Goal: Information Seeking & Learning: Find specific fact

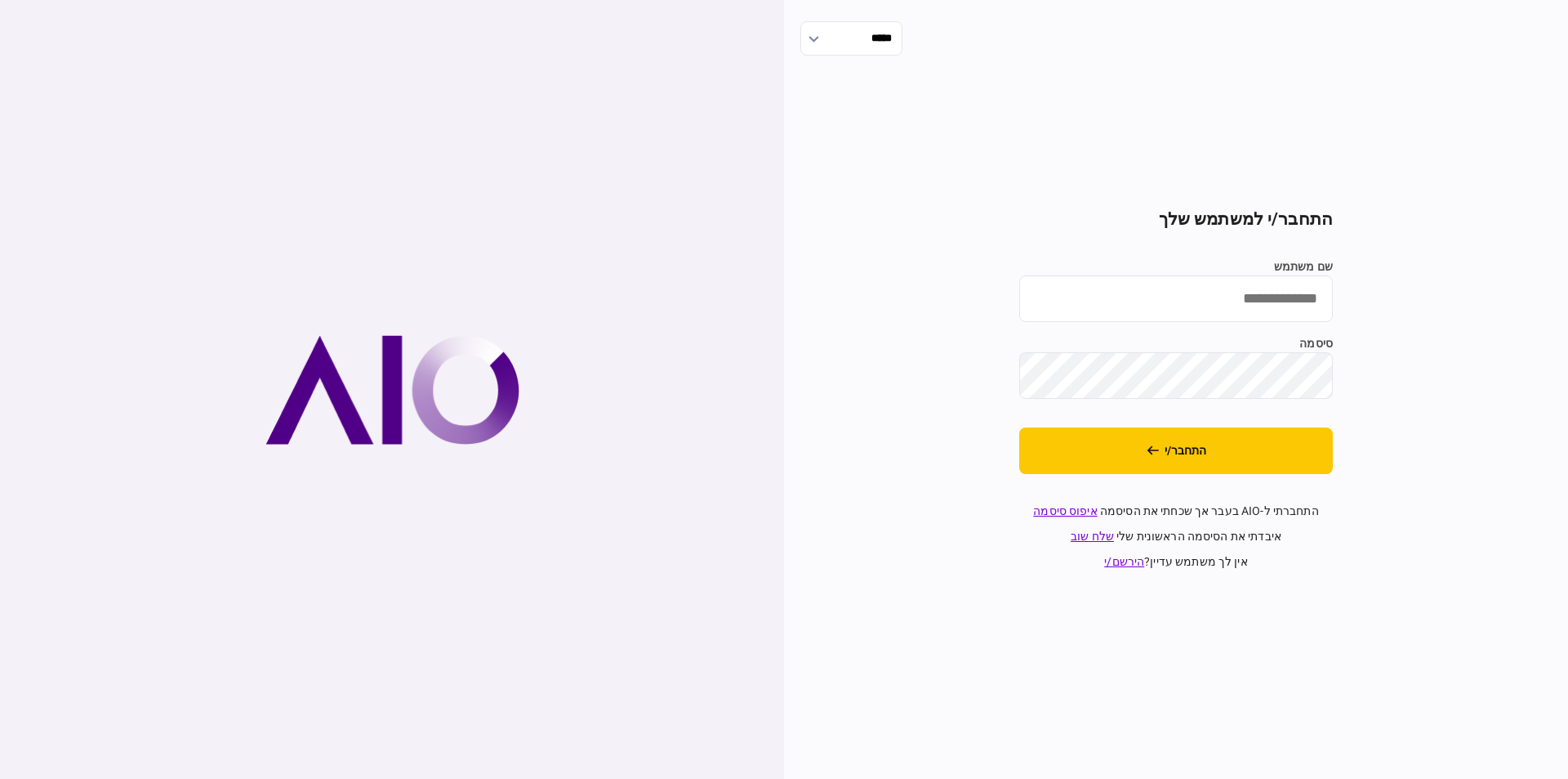
click at [1260, 282] on input "שם משתמש" at bounding box center [1176, 299] width 314 height 47
type input "**********"
click at [1295, 463] on button "התחבר/י" at bounding box center [1176, 451] width 314 height 47
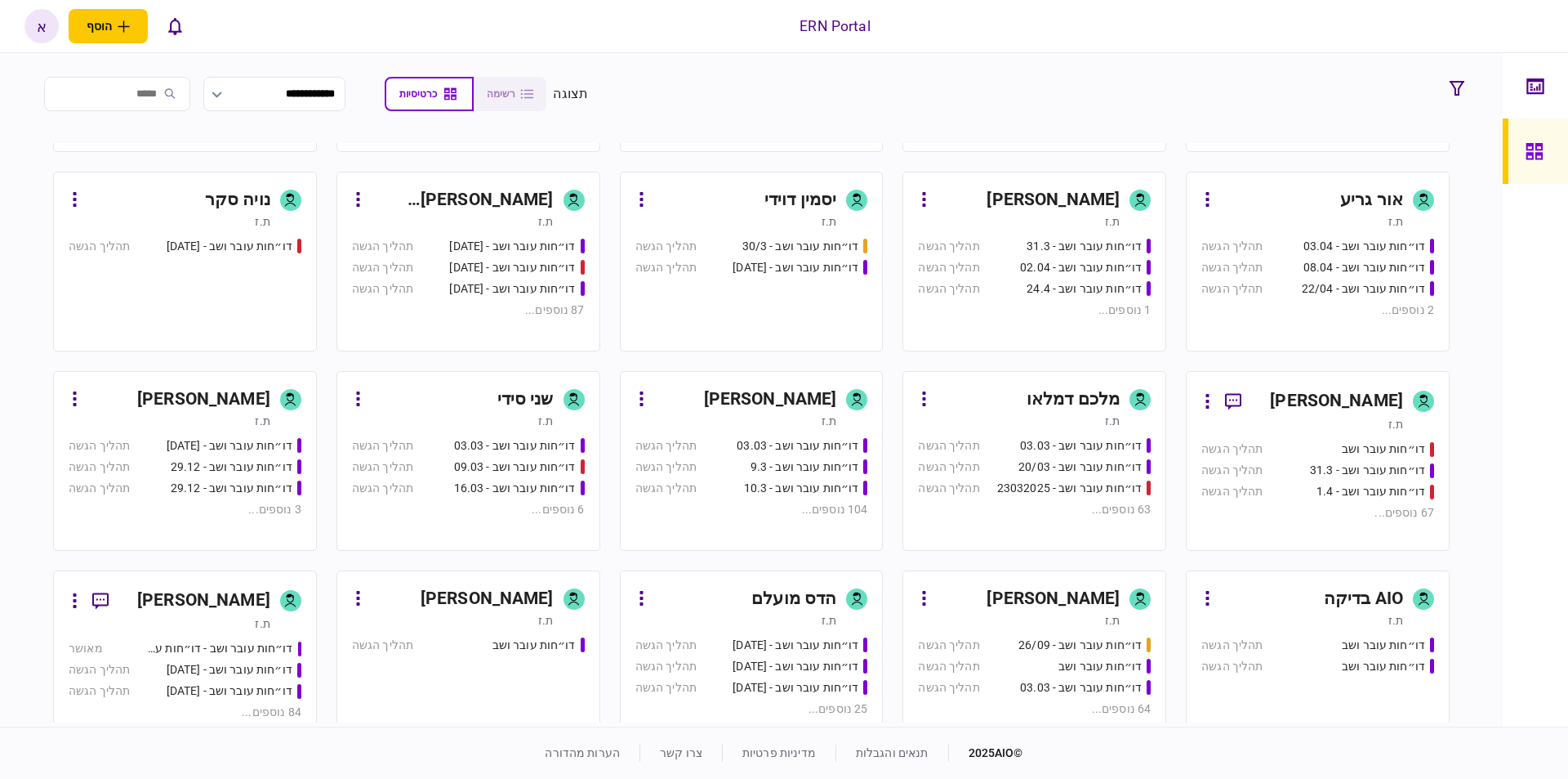
scroll to position [463, 0]
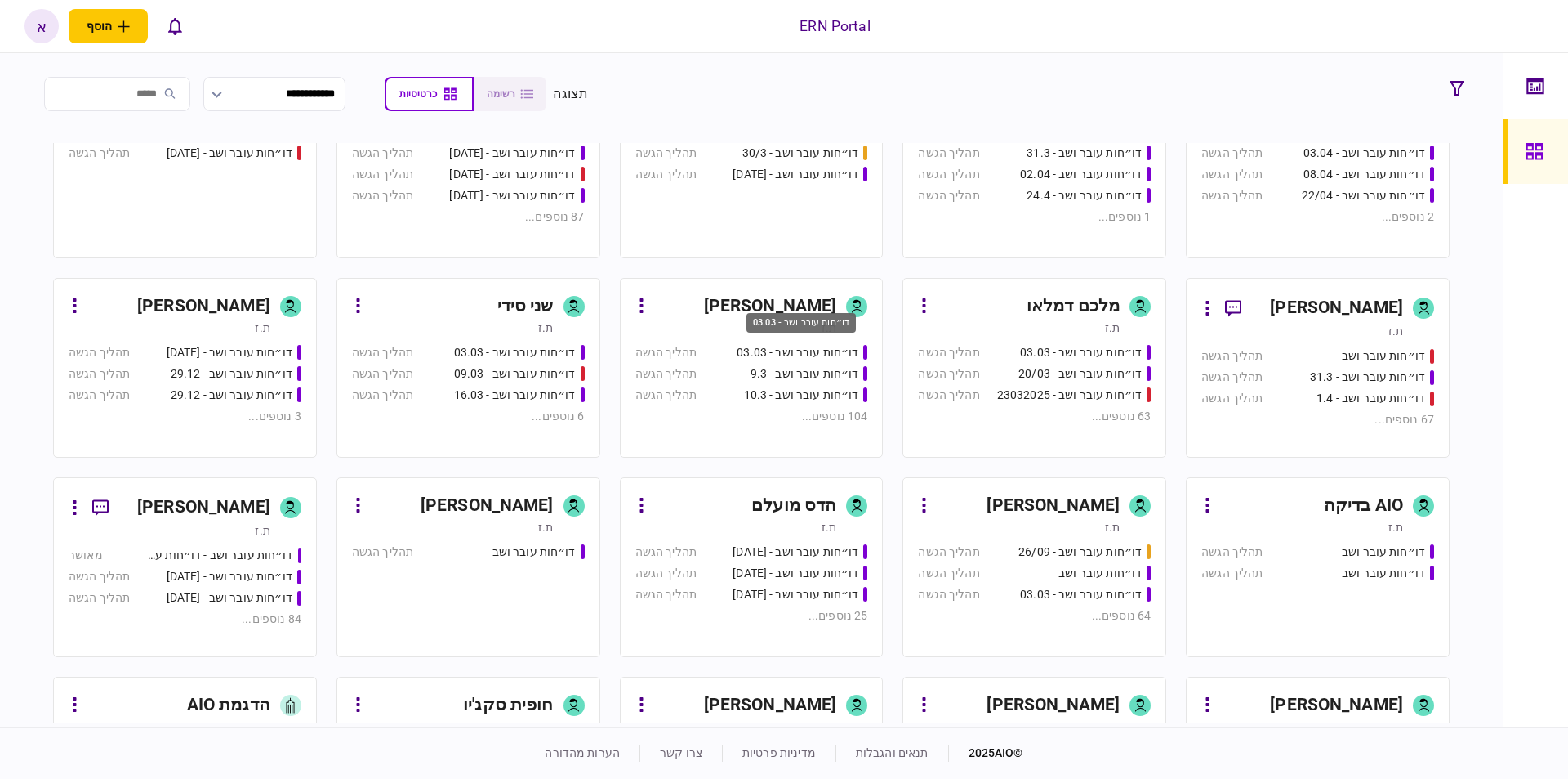
click at [778, 339] on div "דו״חות עובר ושב - 03.03" at bounding box center [801, 328] width 113 height 34
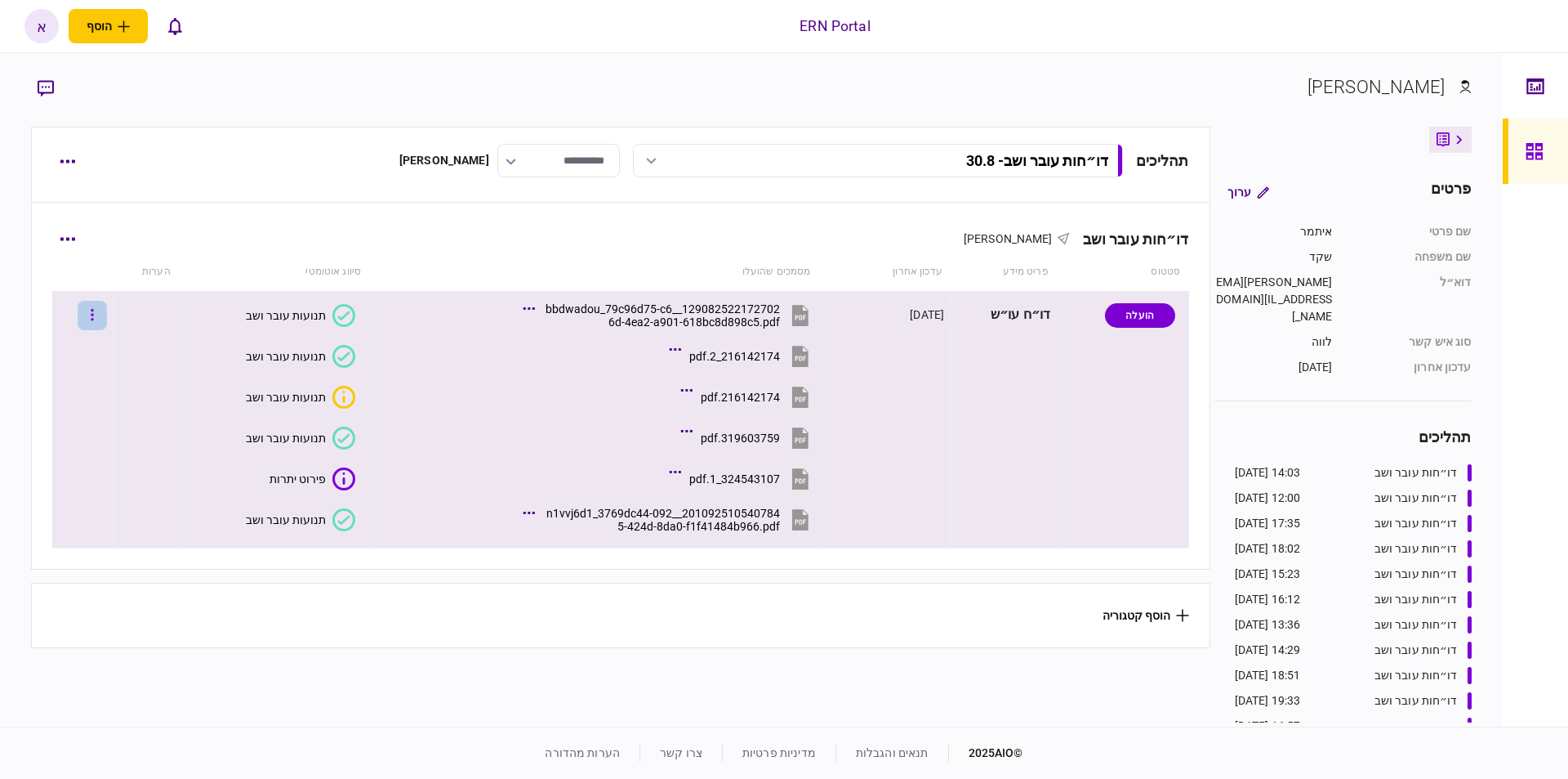
click at [100, 310] on button "button" at bounding box center [92, 315] width 29 height 29
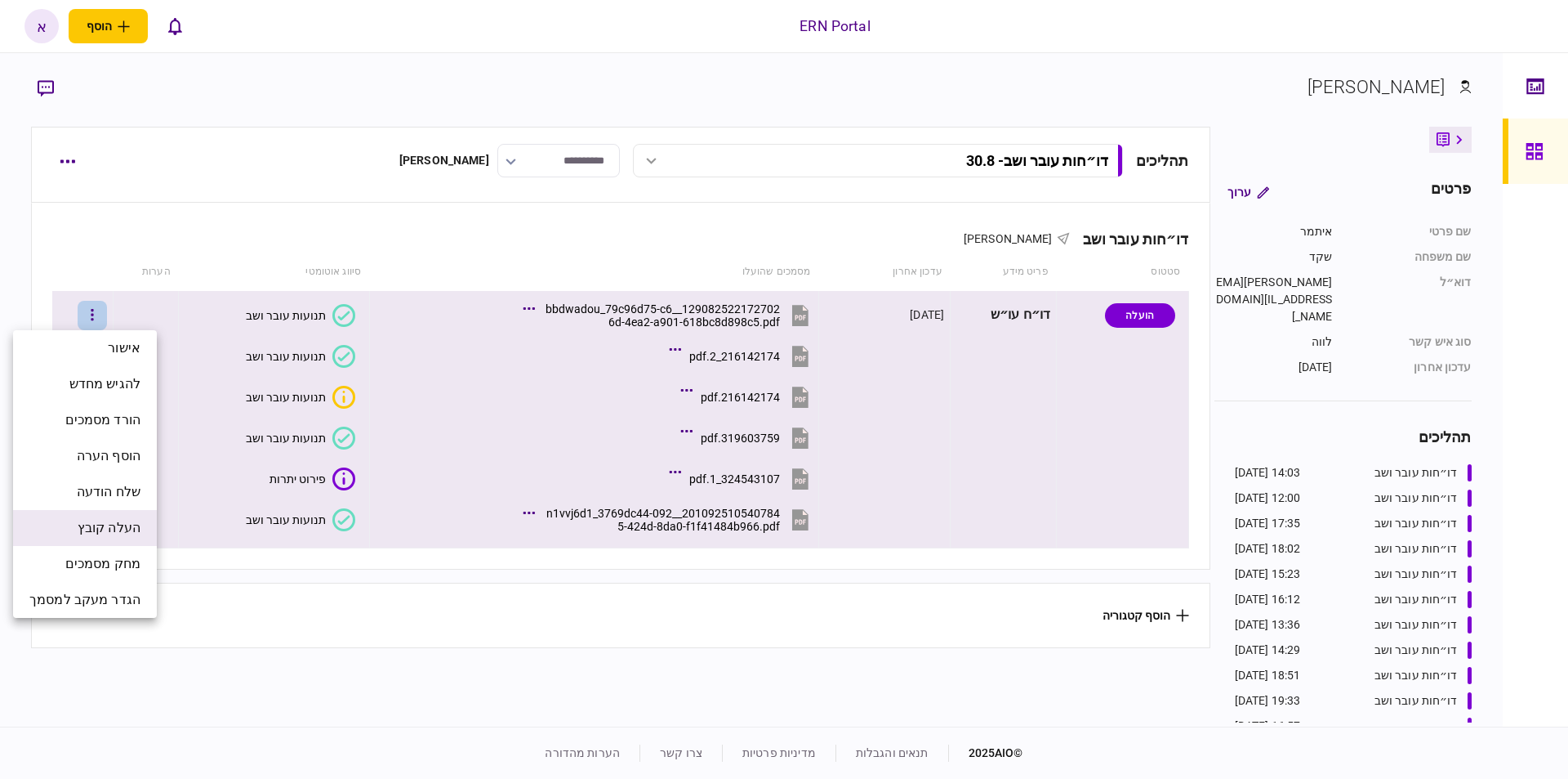
click at [134, 523] on span "העלה קובץ" at bounding box center [109, 527] width 63 height 20
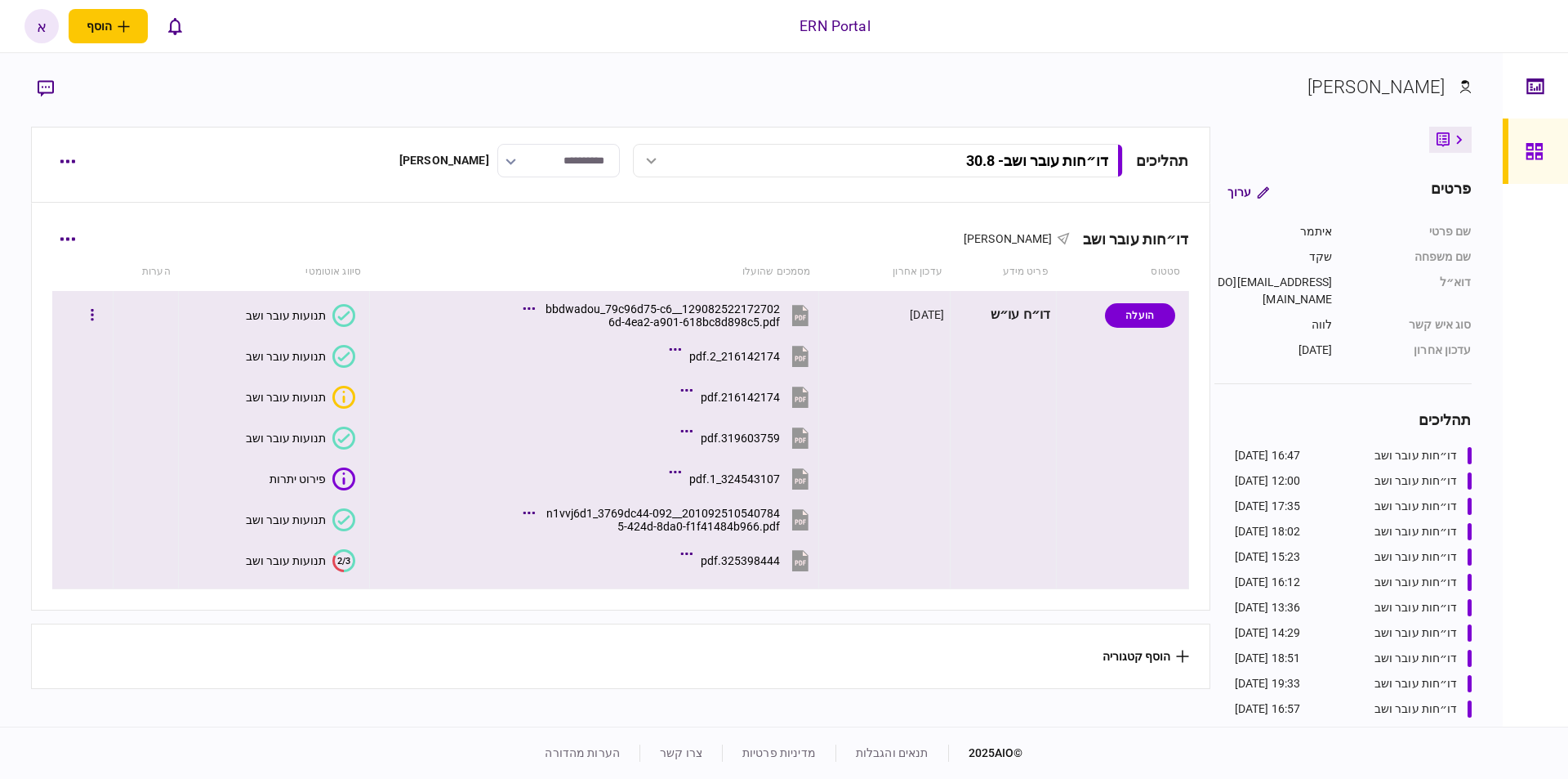
click at [311, 555] on div "תנועות עובר ושב" at bounding box center [286, 560] width 80 height 13
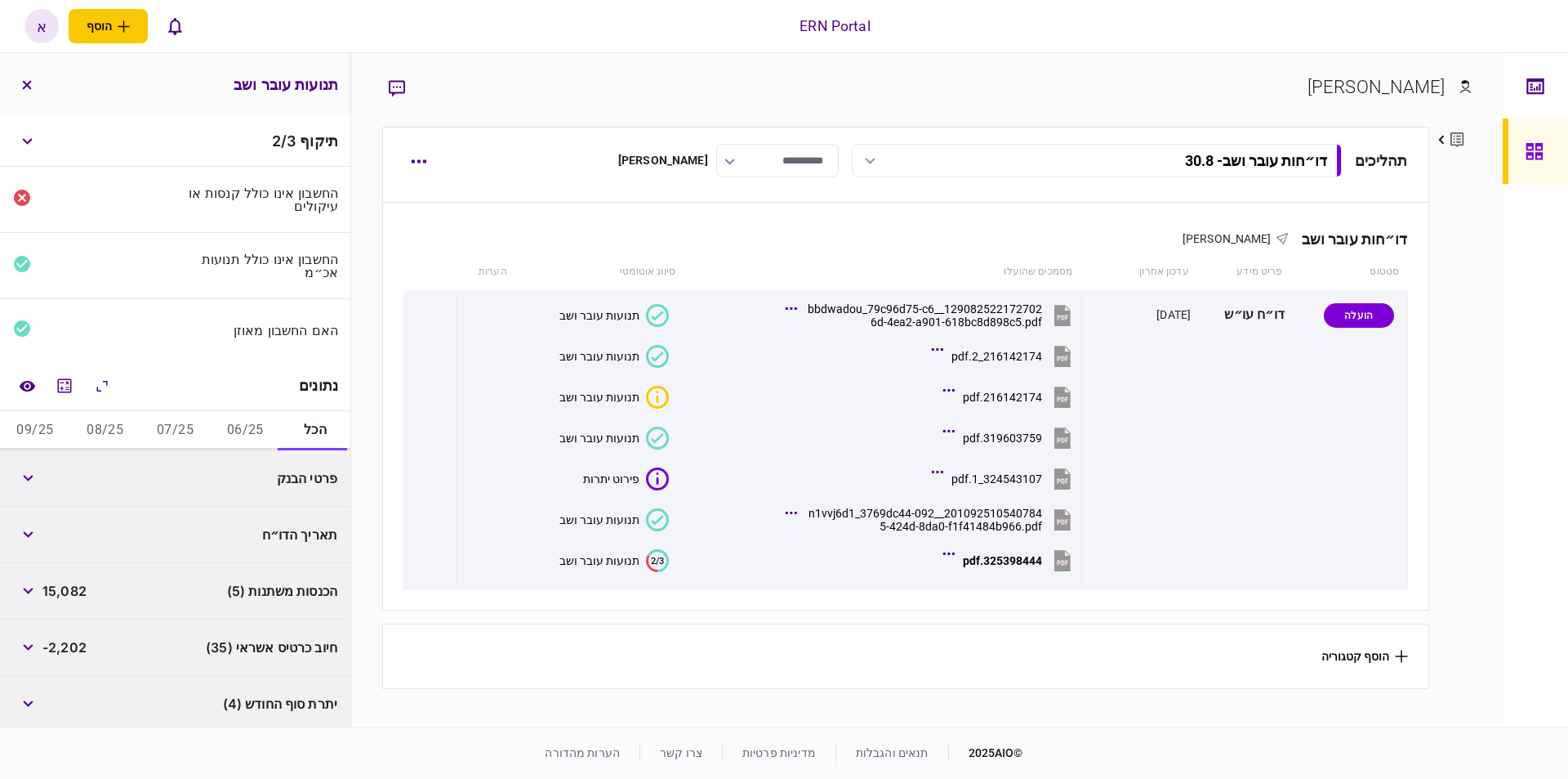
click at [235, 417] on button "06/25" at bounding box center [244, 430] width 70 height 39
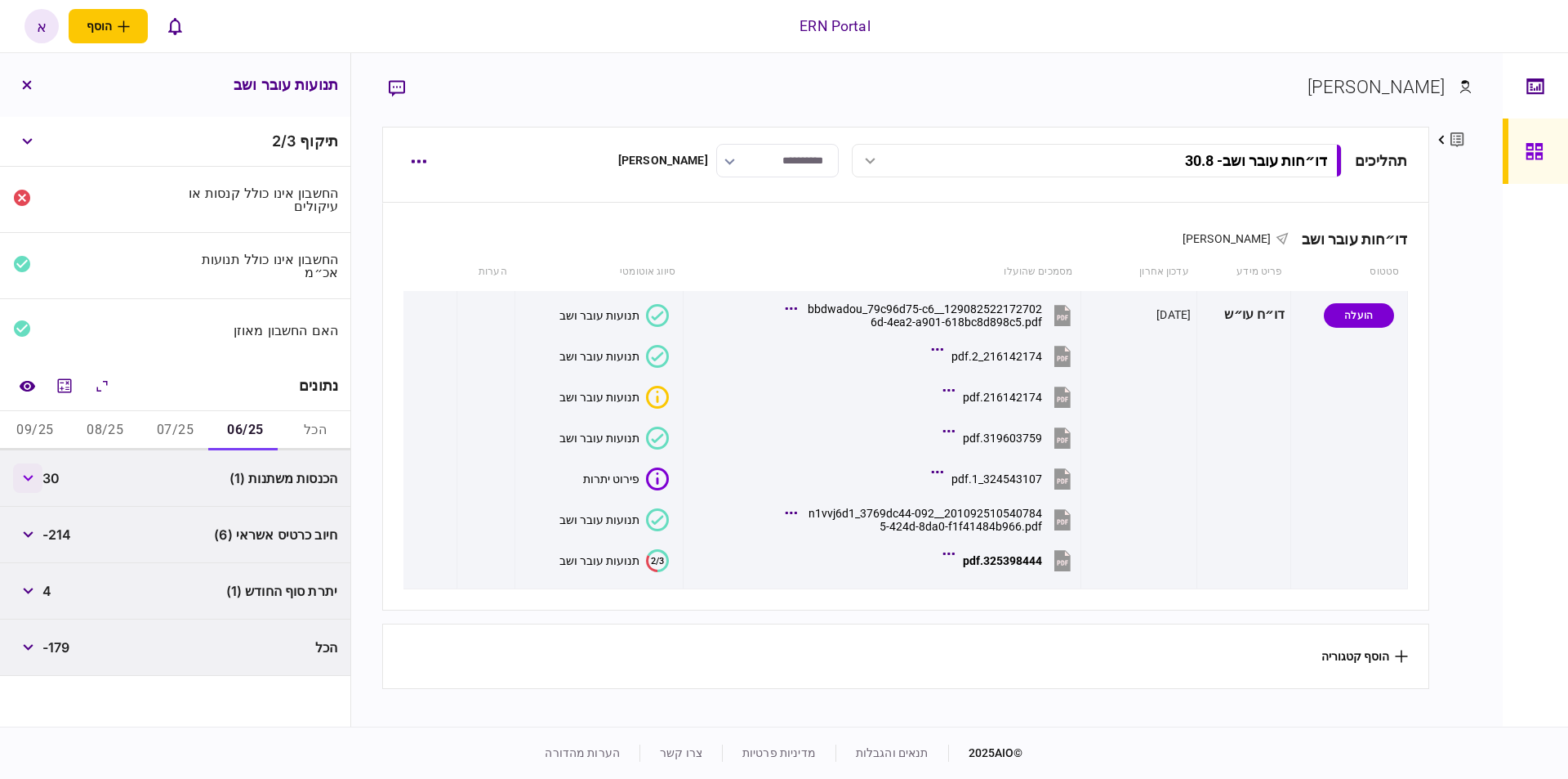
click at [41, 471] on button "button" at bounding box center [27, 477] width 29 height 29
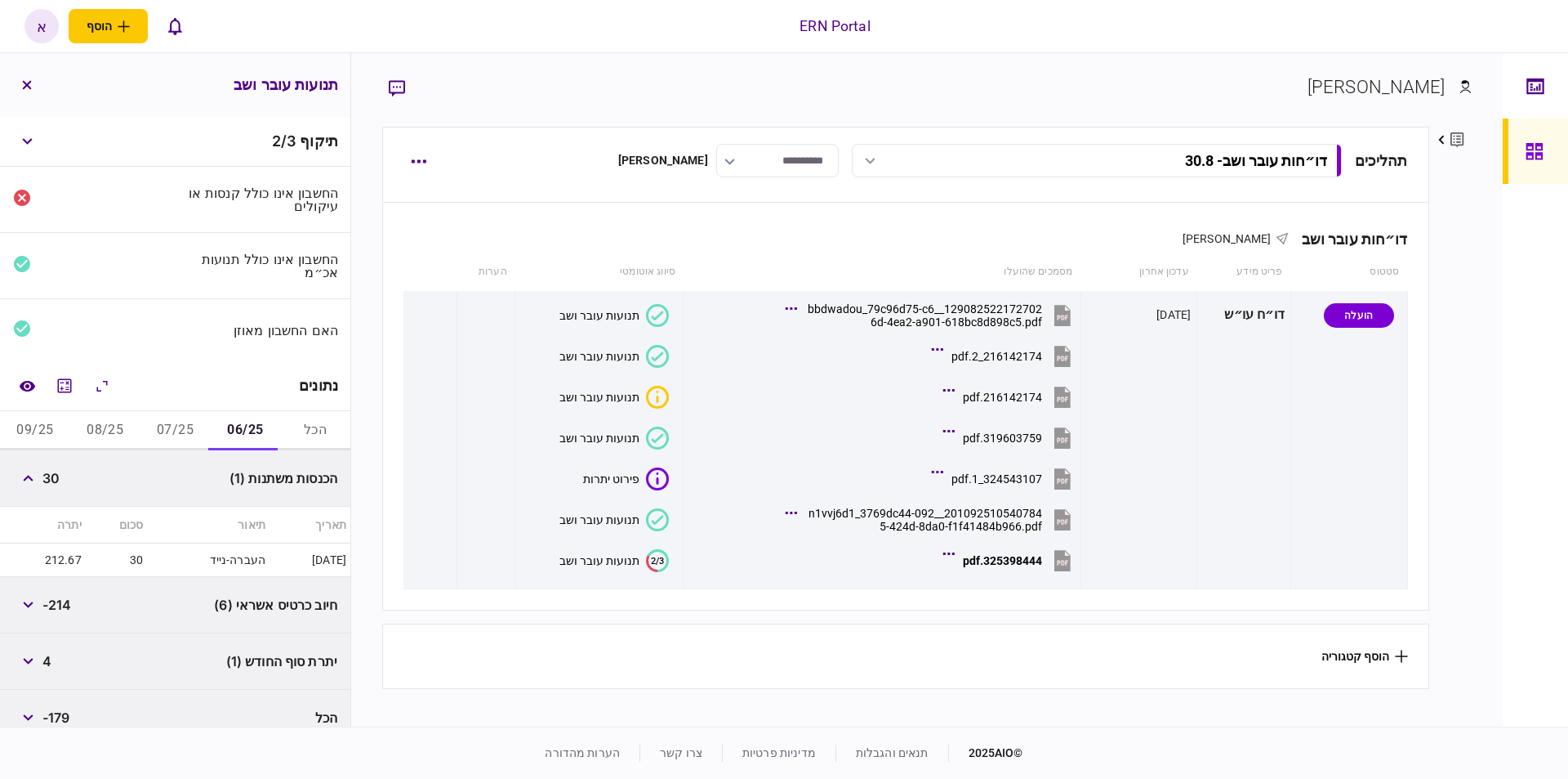
click at [50, 475] on span "30" at bounding box center [51, 477] width 17 height 20
copy span "30"
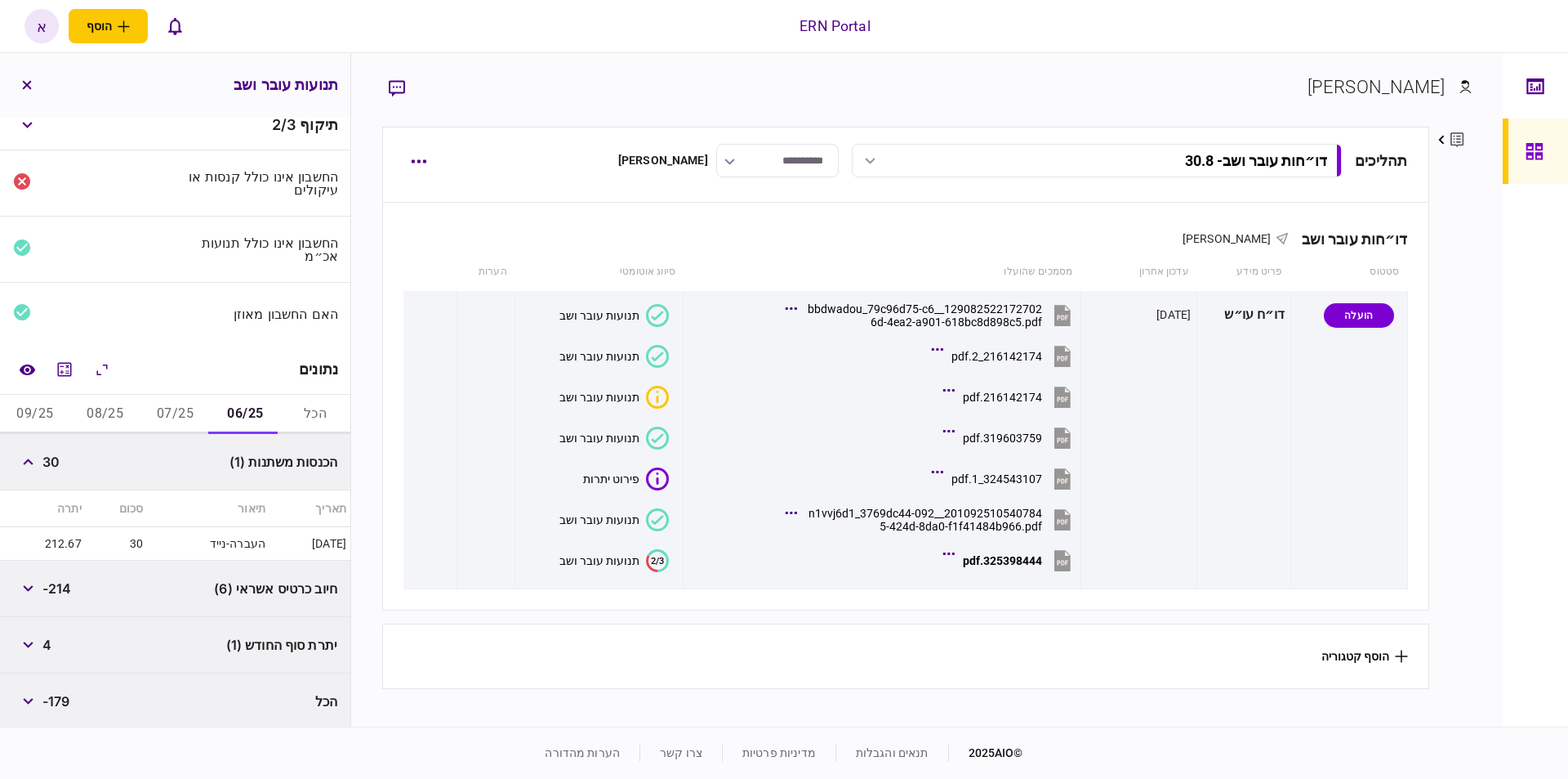
click at [57, 638] on div "יתרת סוף החודש (1) 4" at bounding box center [175, 645] width 350 height 56
click at [52, 640] on span "4" at bounding box center [47, 645] width 9 height 20
click at [50, 641] on span "4" at bounding box center [47, 645] width 9 height 20
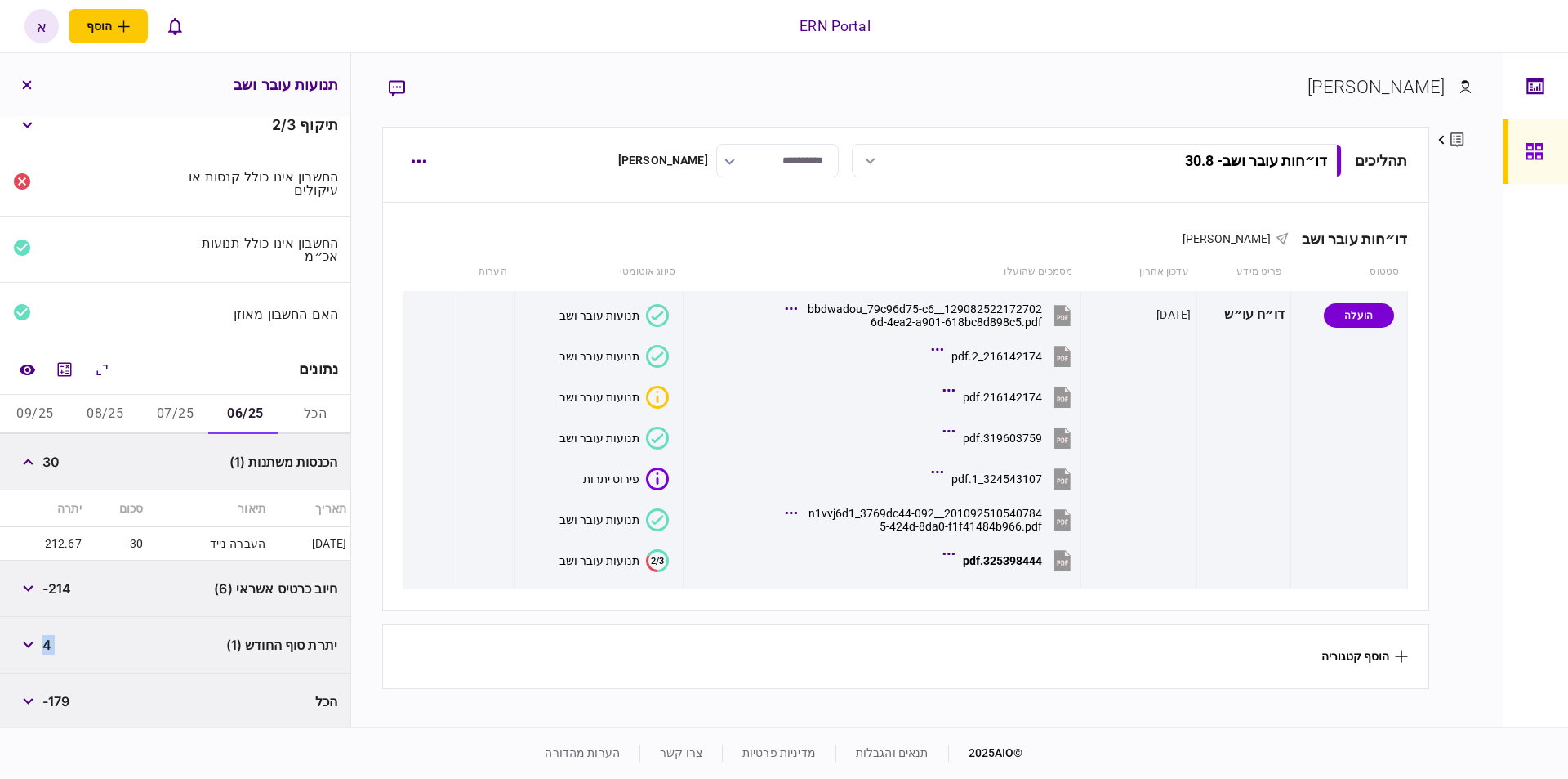
click at [201, 413] on button "07/25" at bounding box center [176, 414] width 70 height 39
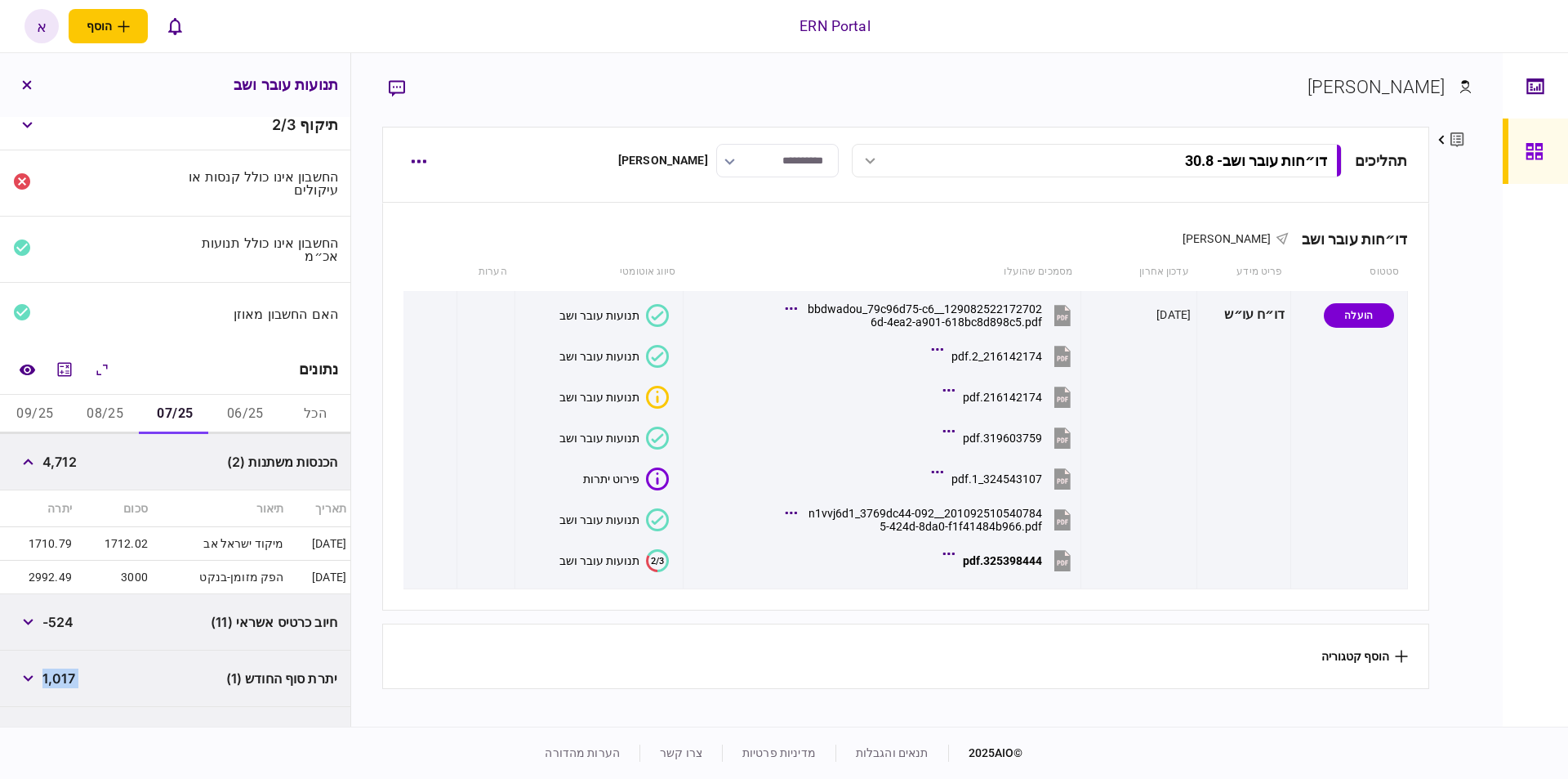
click at [57, 464] on span "4,712" at bounding box center [59, 461] width 35 height 20
copy span "4,712"
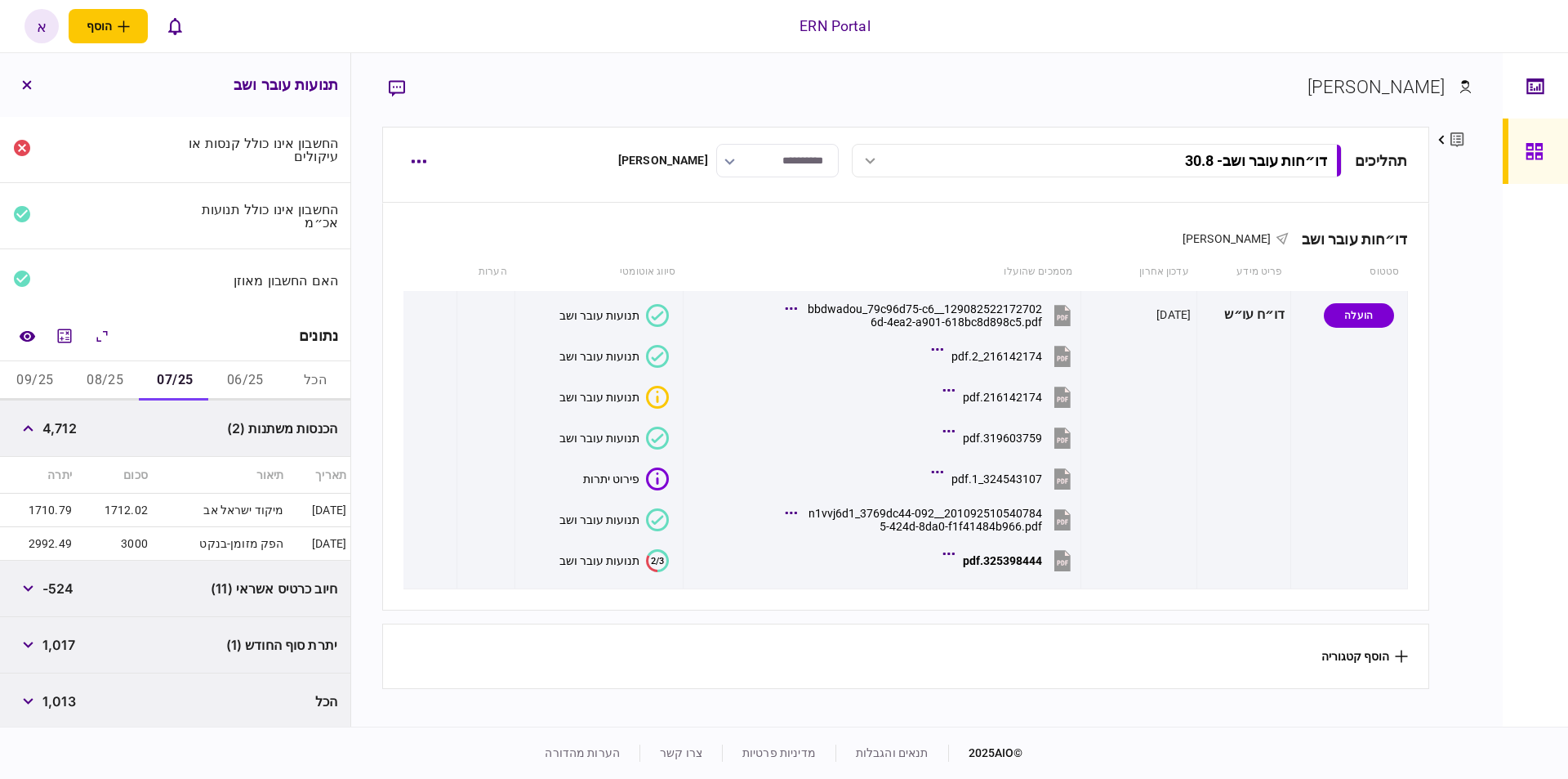
click at [54, 638] on span "1,017" at bounding box center [58, 645] width 33 height 20
copy span "1,017"
click at [110, 378] on button "08/25" at bounding box center [105, 381] width 70 height 39
click at [70, 432] on span "10,340" at bounding box center [65, 428] width 46 height 20
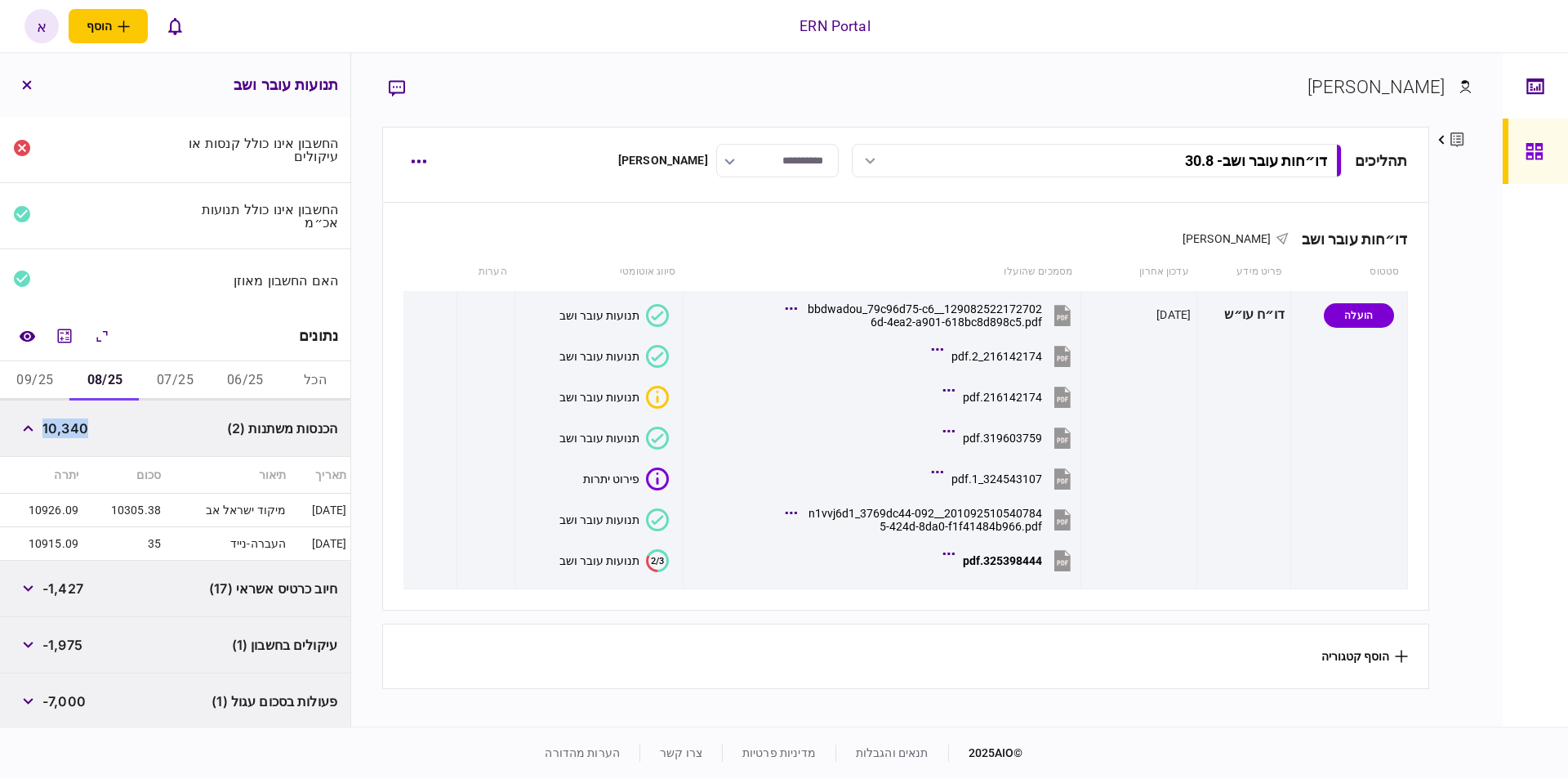
click at [70, 432] on span "10,340" at bounding box center [65, 428] width 46 height 20
copy span "10,340"
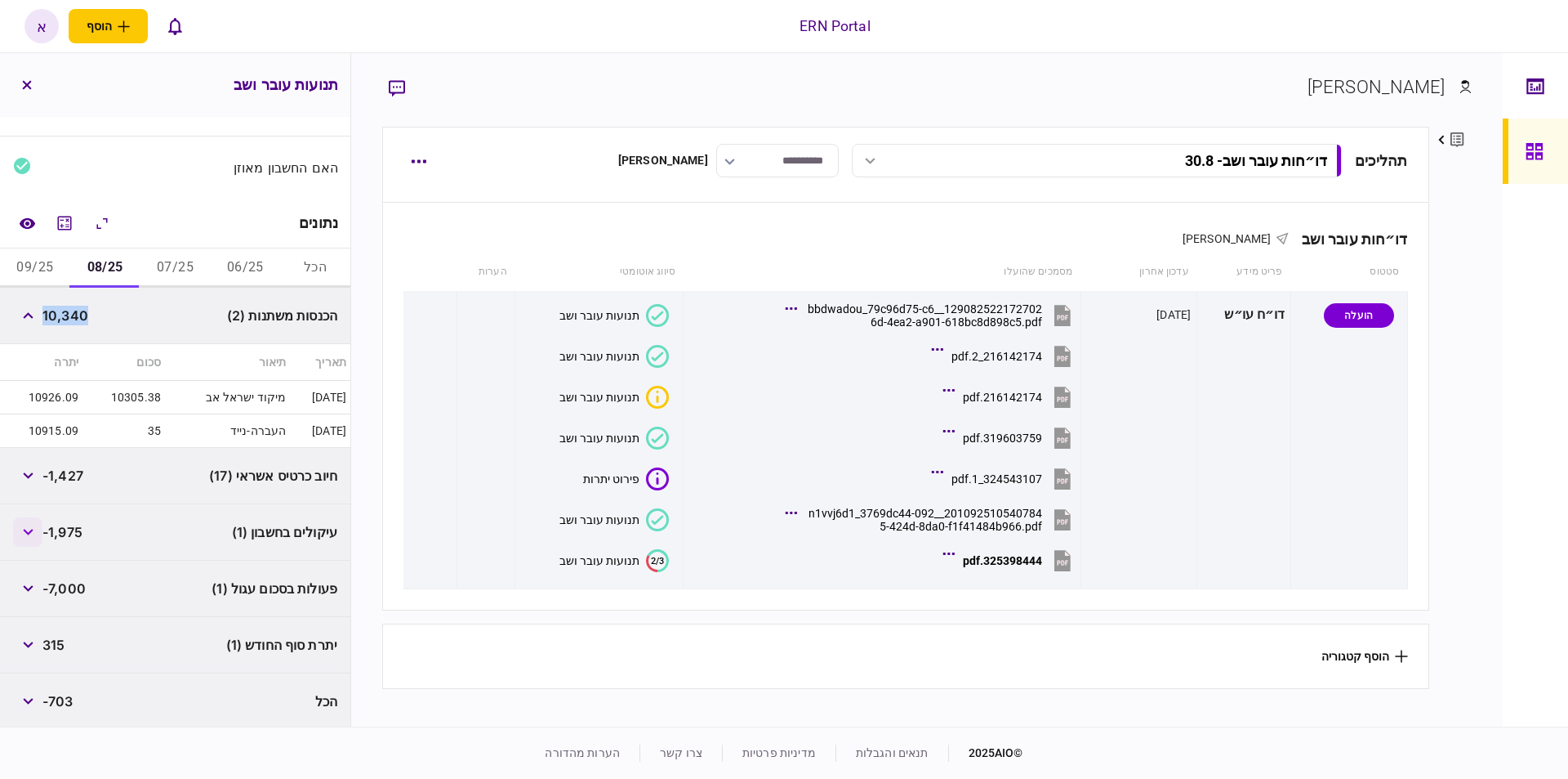
click at [31, 536] on button "button" at bounding box center [27, 531] width 29 height 29
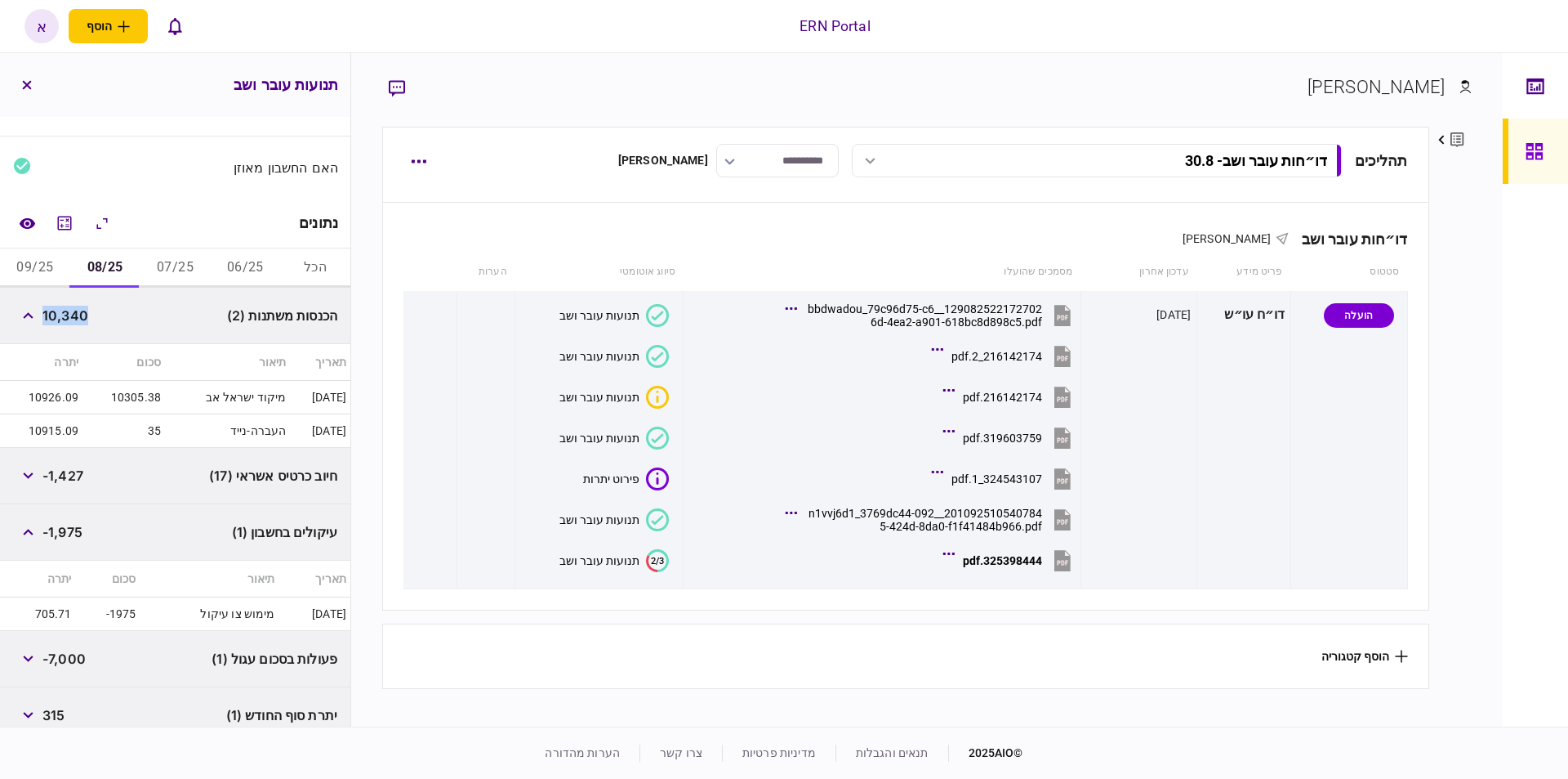
scroll to position [233, 0]
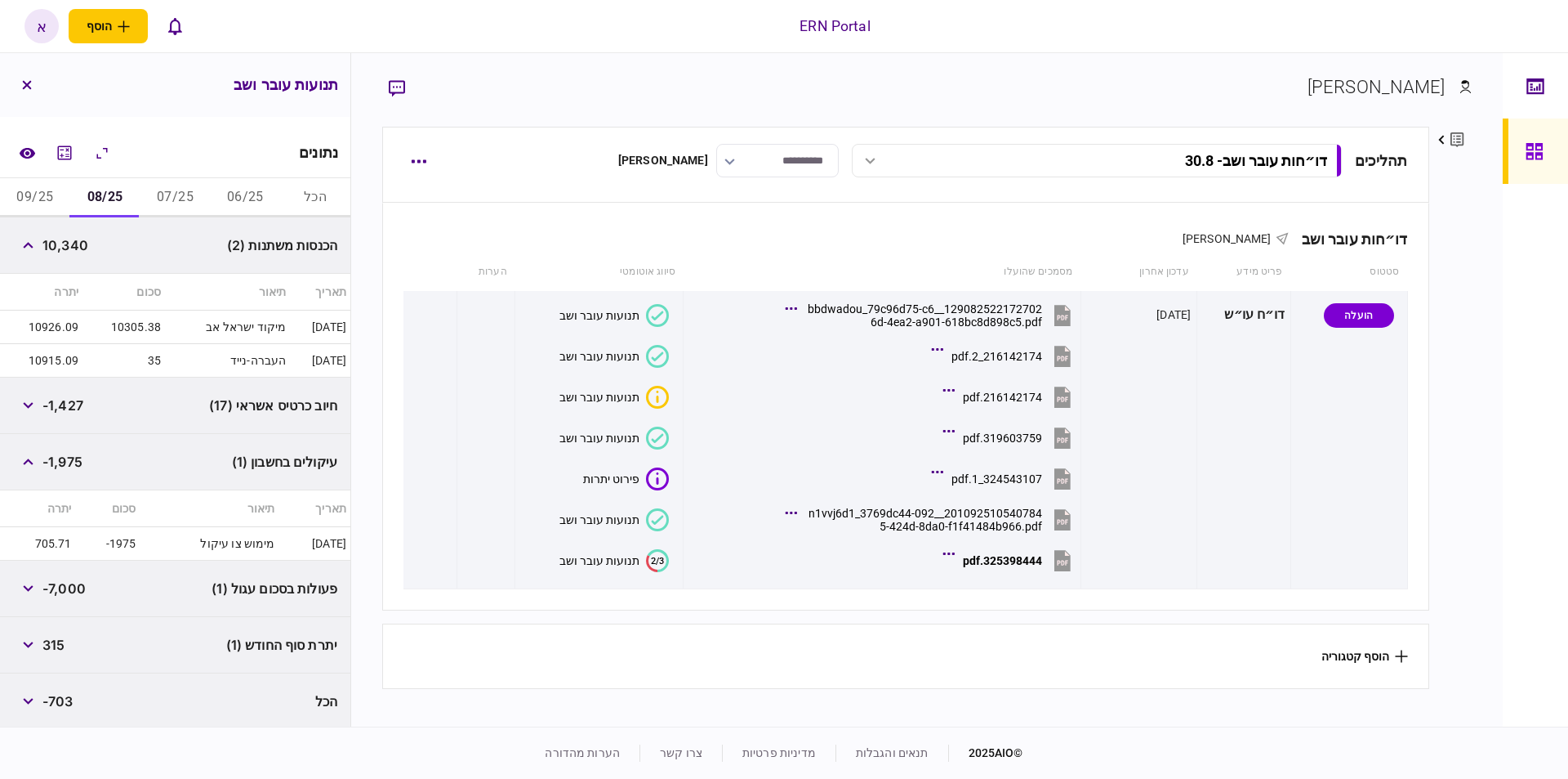
click at [59, 639] on span "315" at bounding box center [53, 645] width 22 height 20
copy span "315"
click at [53, 196] on button "09/25" at bounding box center [35, 198] width 70 height 39
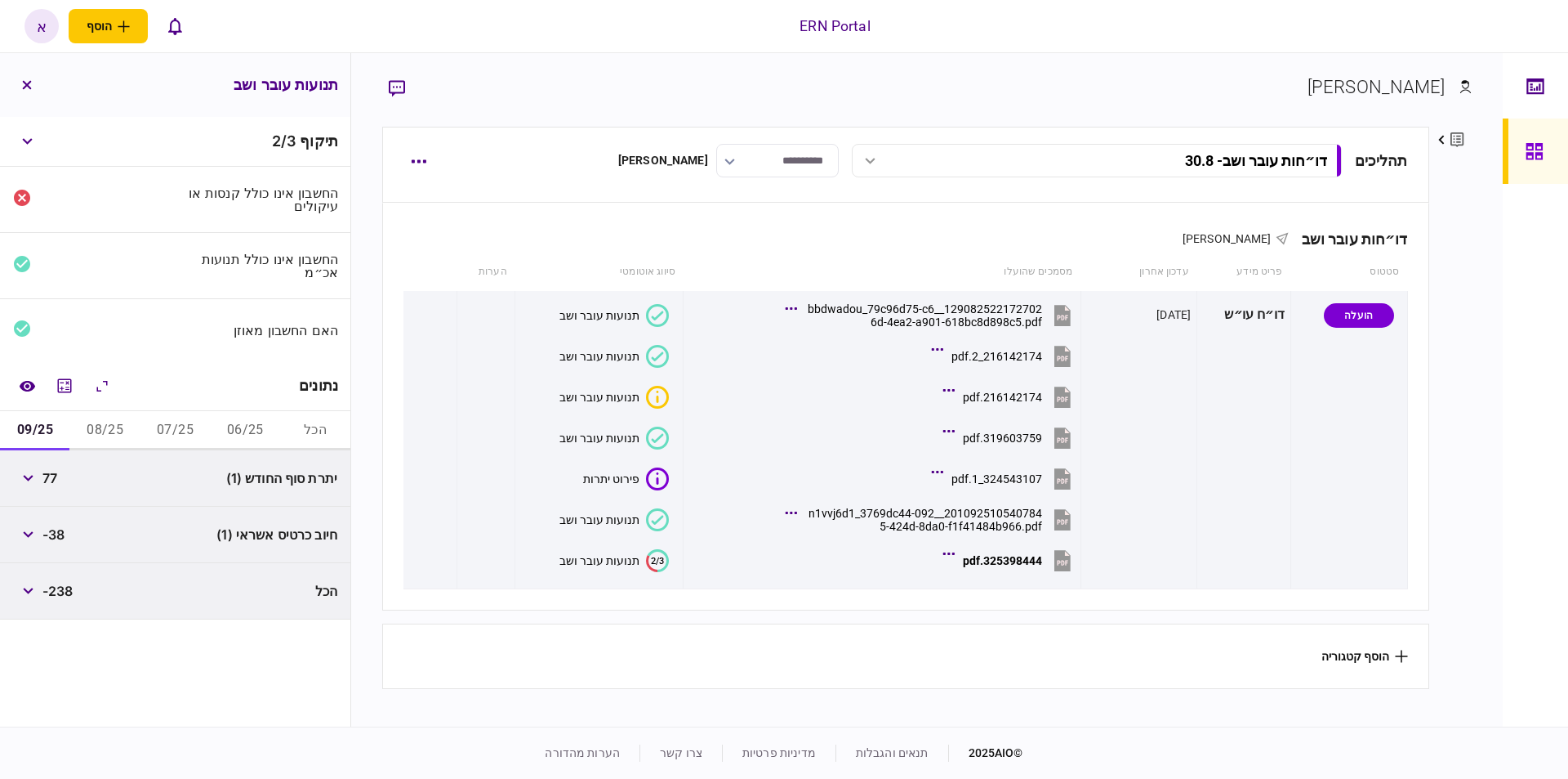
scroll to position [0, 0]
click at [57, 479] on span "77" at bounding box center [50, 477] width 15 height 20
click at [57, 478] on span "77" at bounding box center [50, 477] width 15 height 20
click at [47, 478] on span "77" at bounding box center [50, 477] width 15 height 20
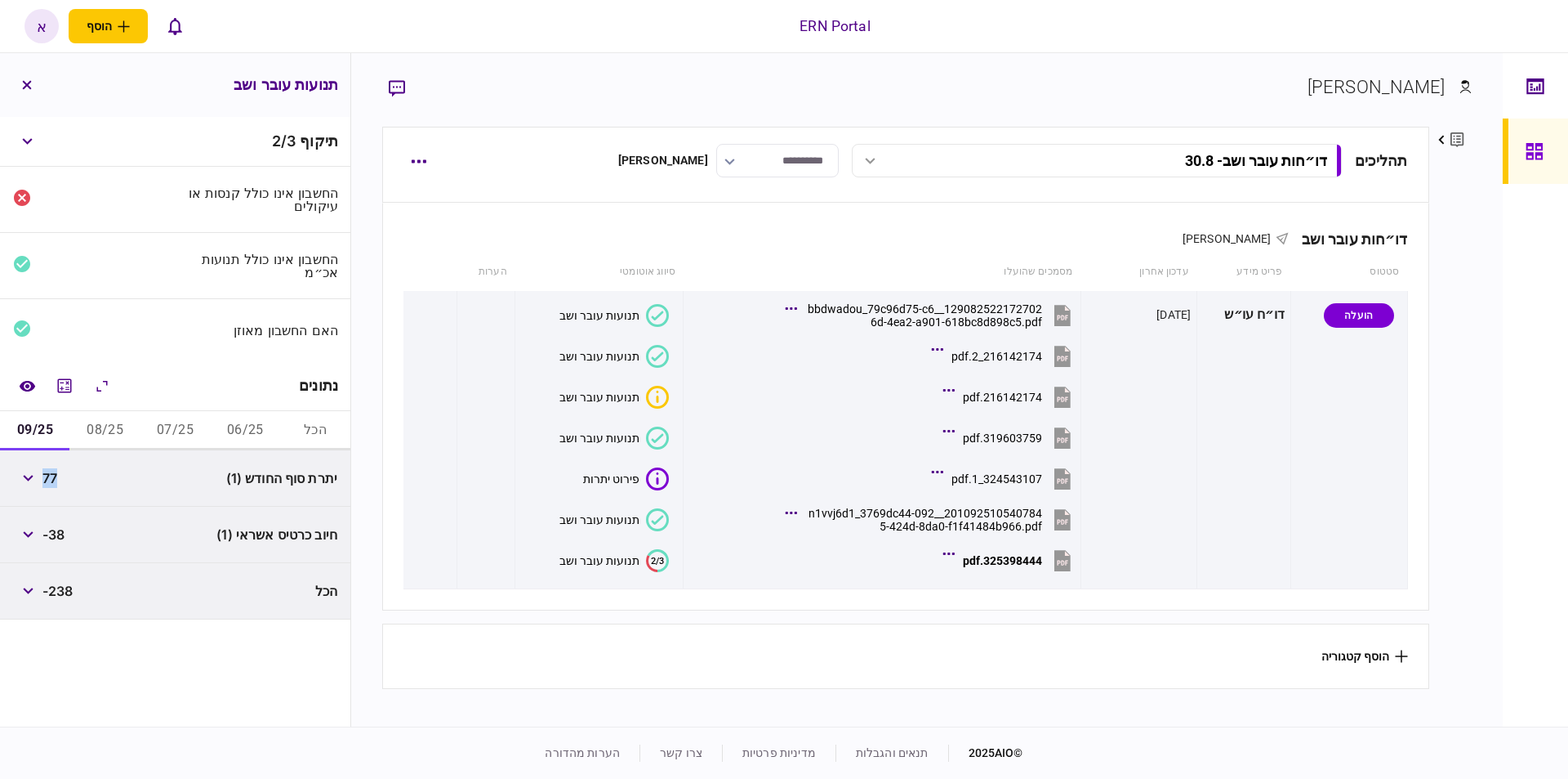
copy span "77"
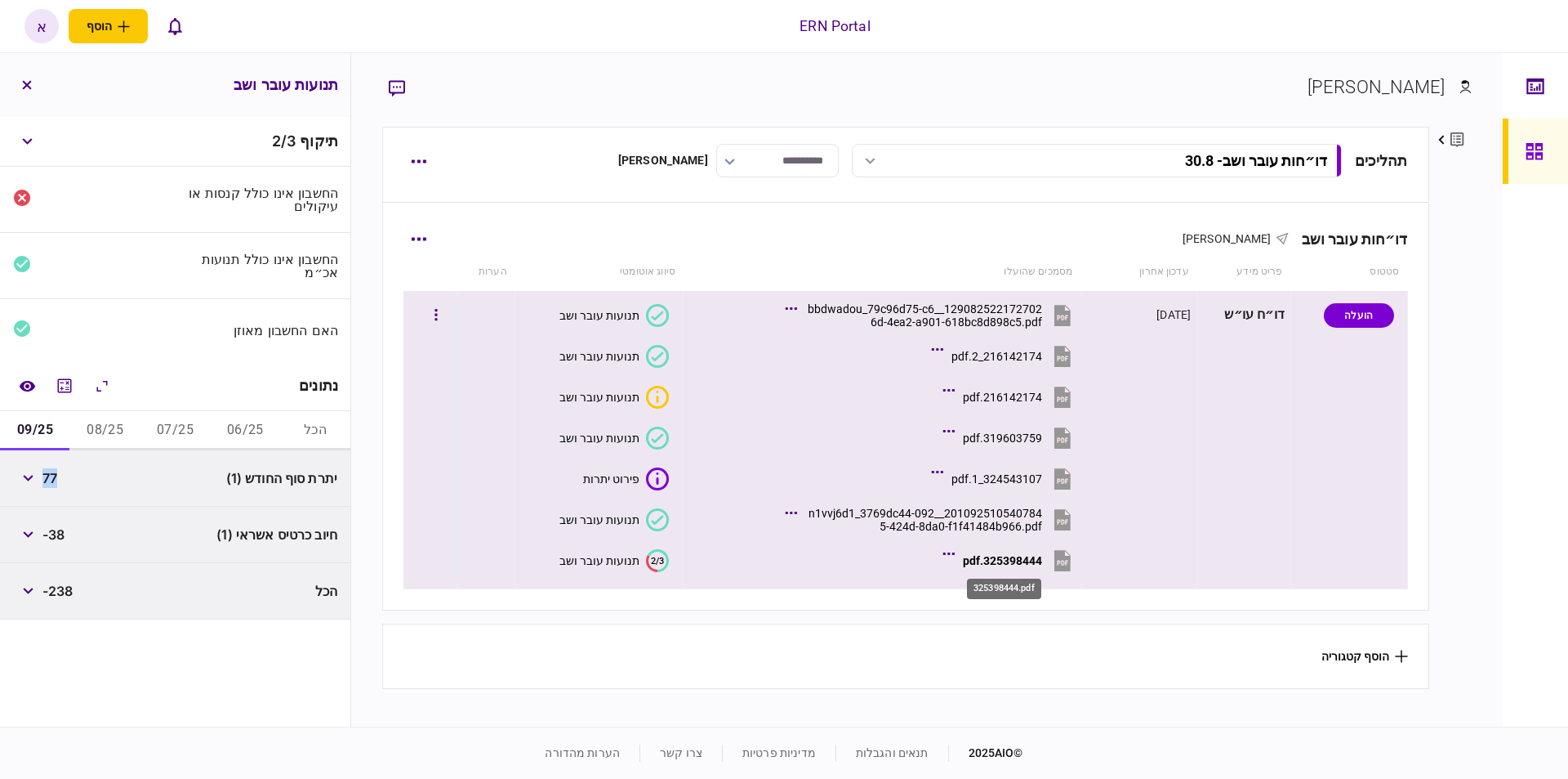
click at [1010, 553] on div "325398444.pdf" at bounding box center [1002, 560] width 79 height 13
